Goal: Information Seeking & Learning: Learn about a topic

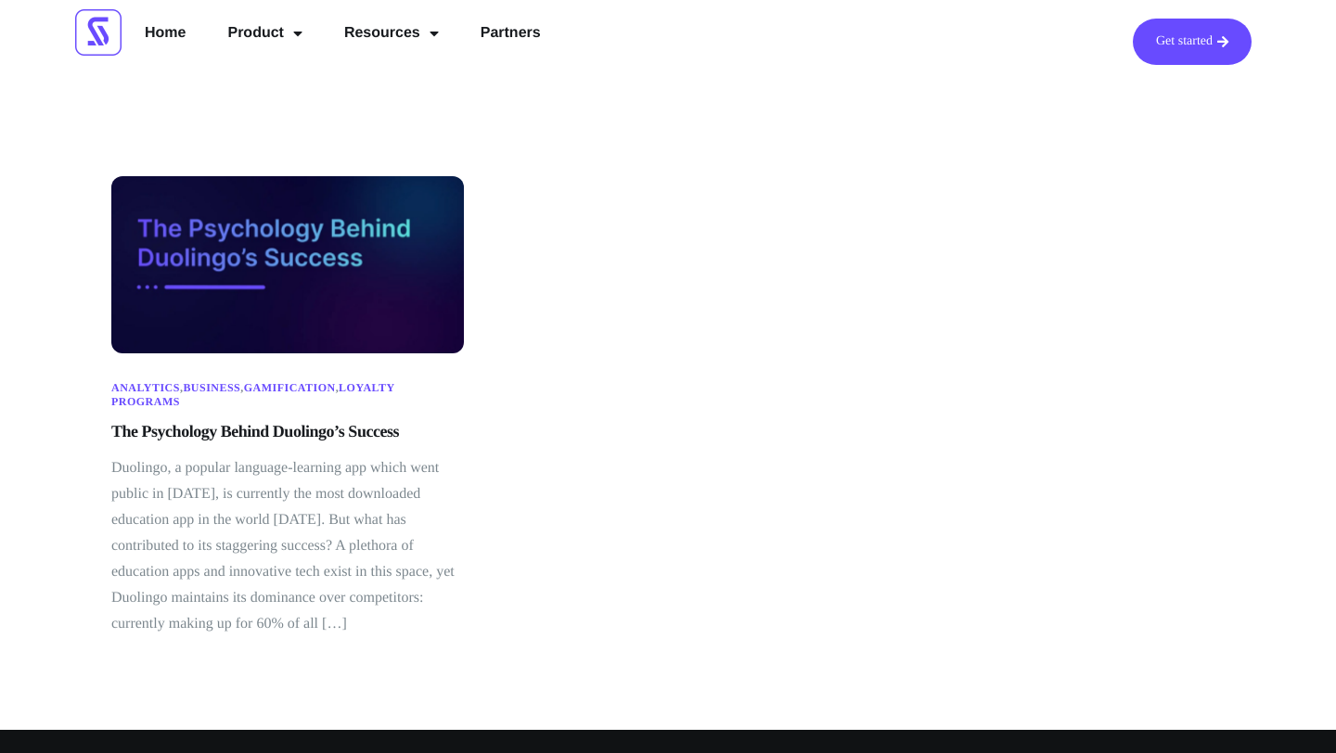
click at [300, 428] on link "The Psychology Behind Duolingo’s Success" at bounding box center [255, 431] width 288 height 19
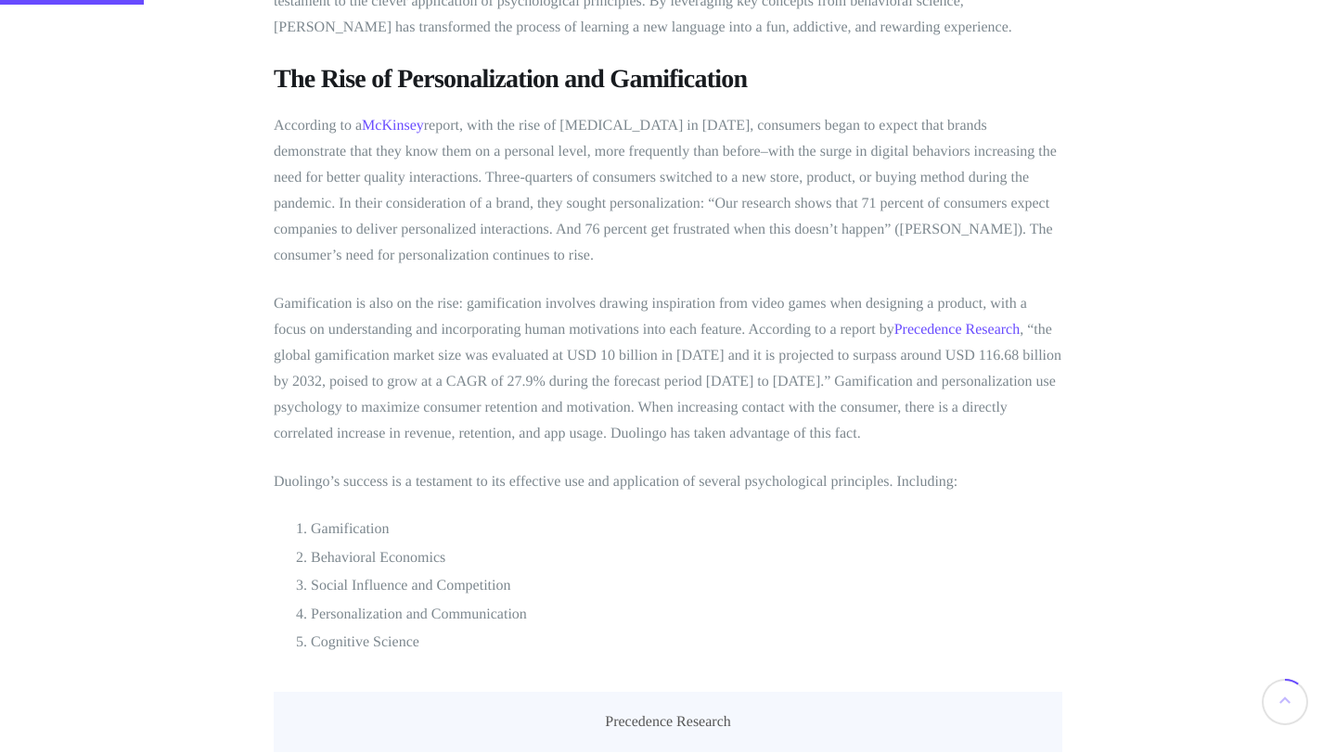
scroll to position [1012, 0]
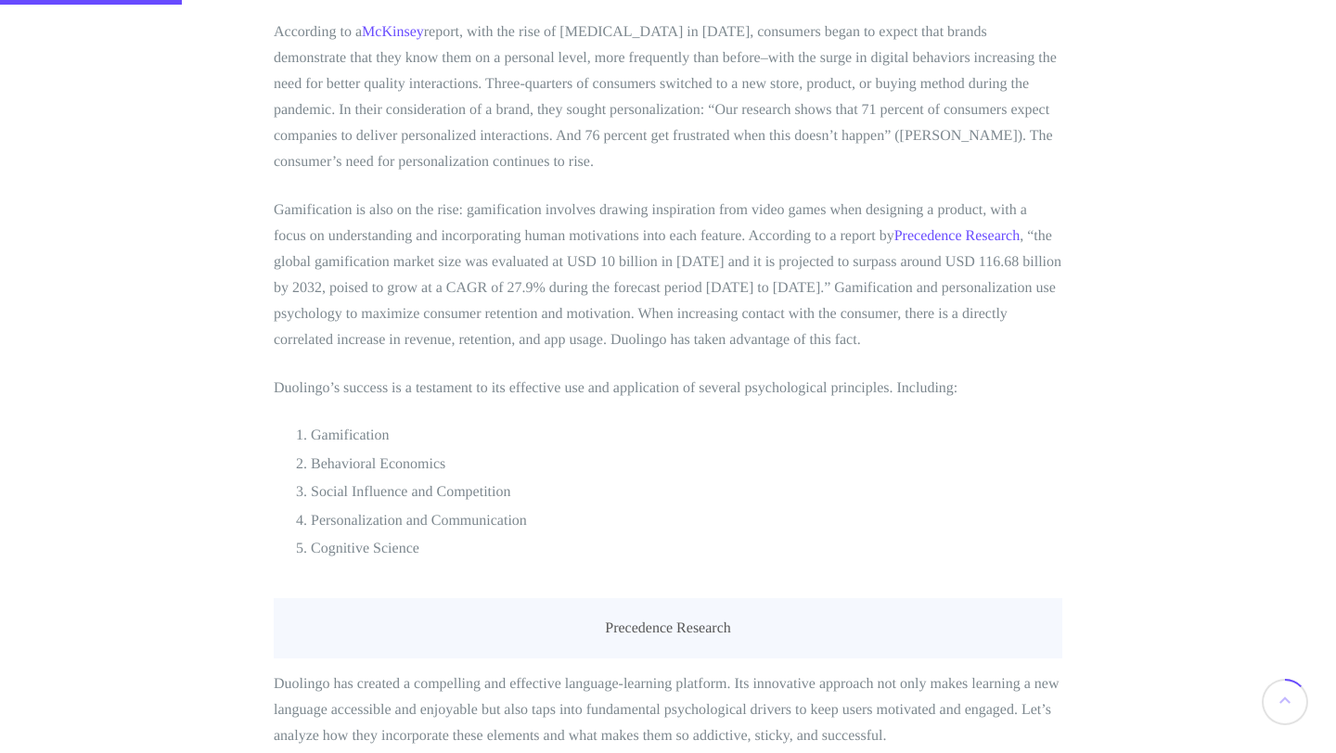
click at [340, 437] on li "Gamification" at bounding box center [686, 436] width 751 height 24
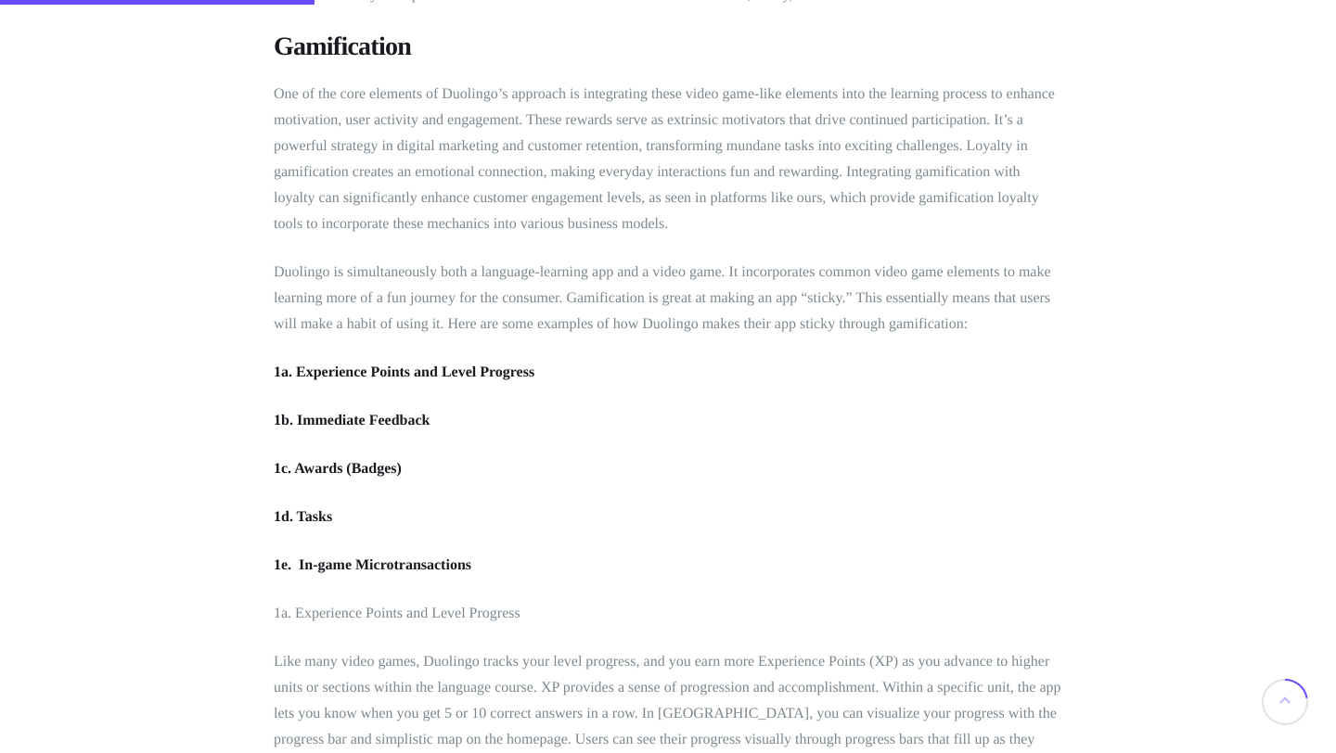
scroll to position [1755, 0]
